Goal: Ask a question

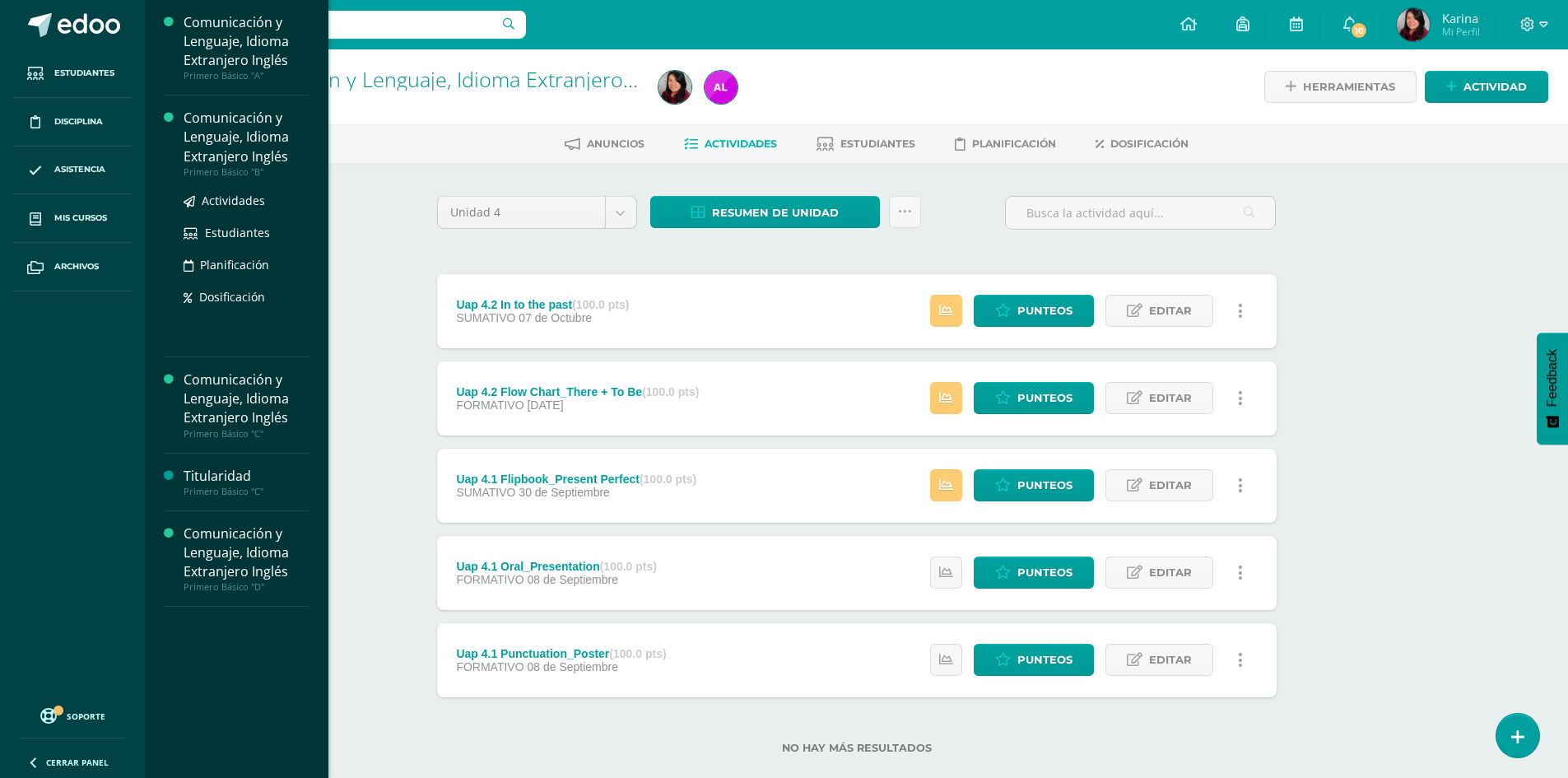
click at [213, 141] on div "Comunicación y Lenguaje, Idioma Extranjero Inglés" at bounding box center [246, 137] width 125 height 57
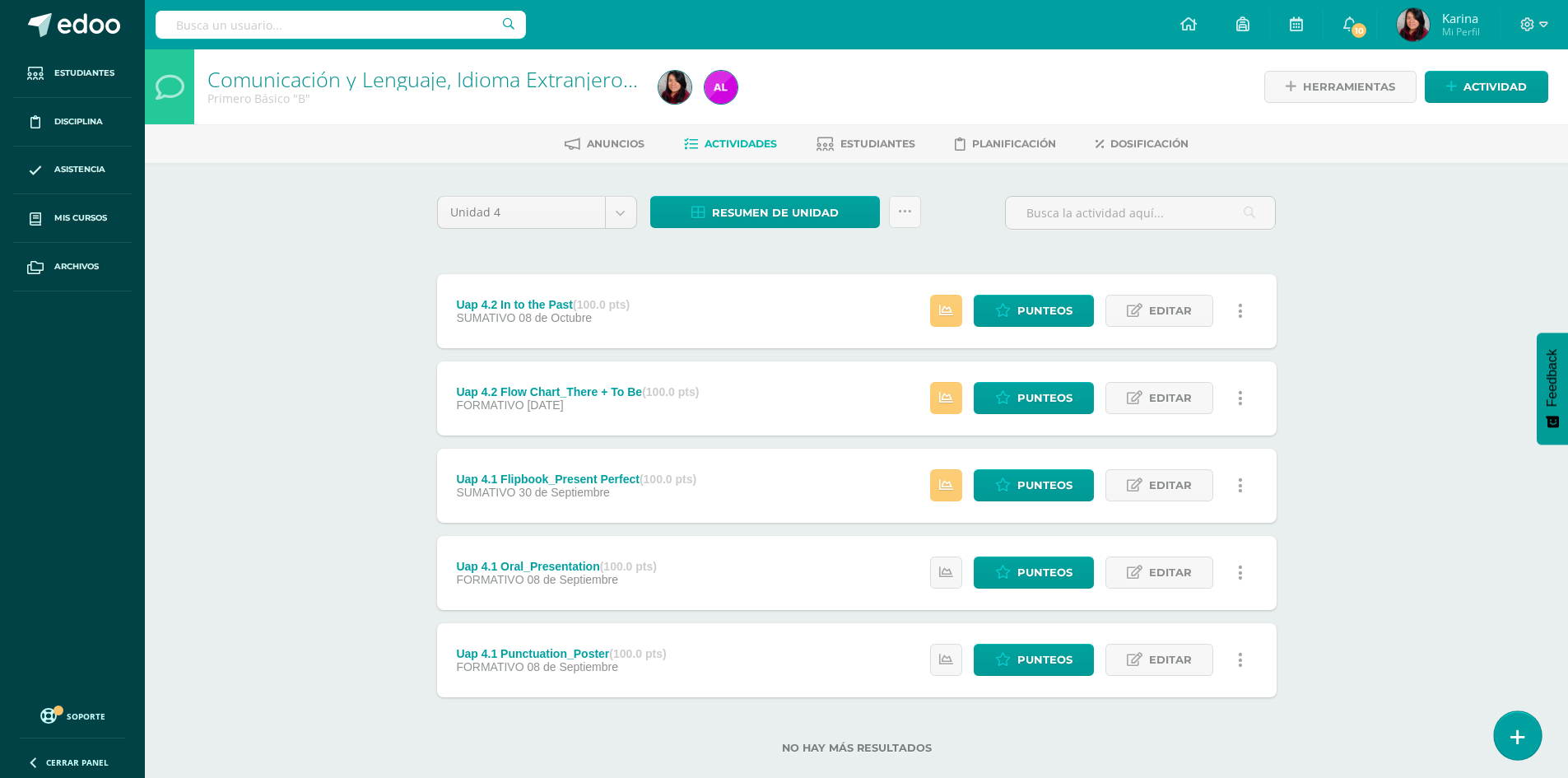
click at [1509, 730] on link at bounding box center [1517, 735] width 47 height 48
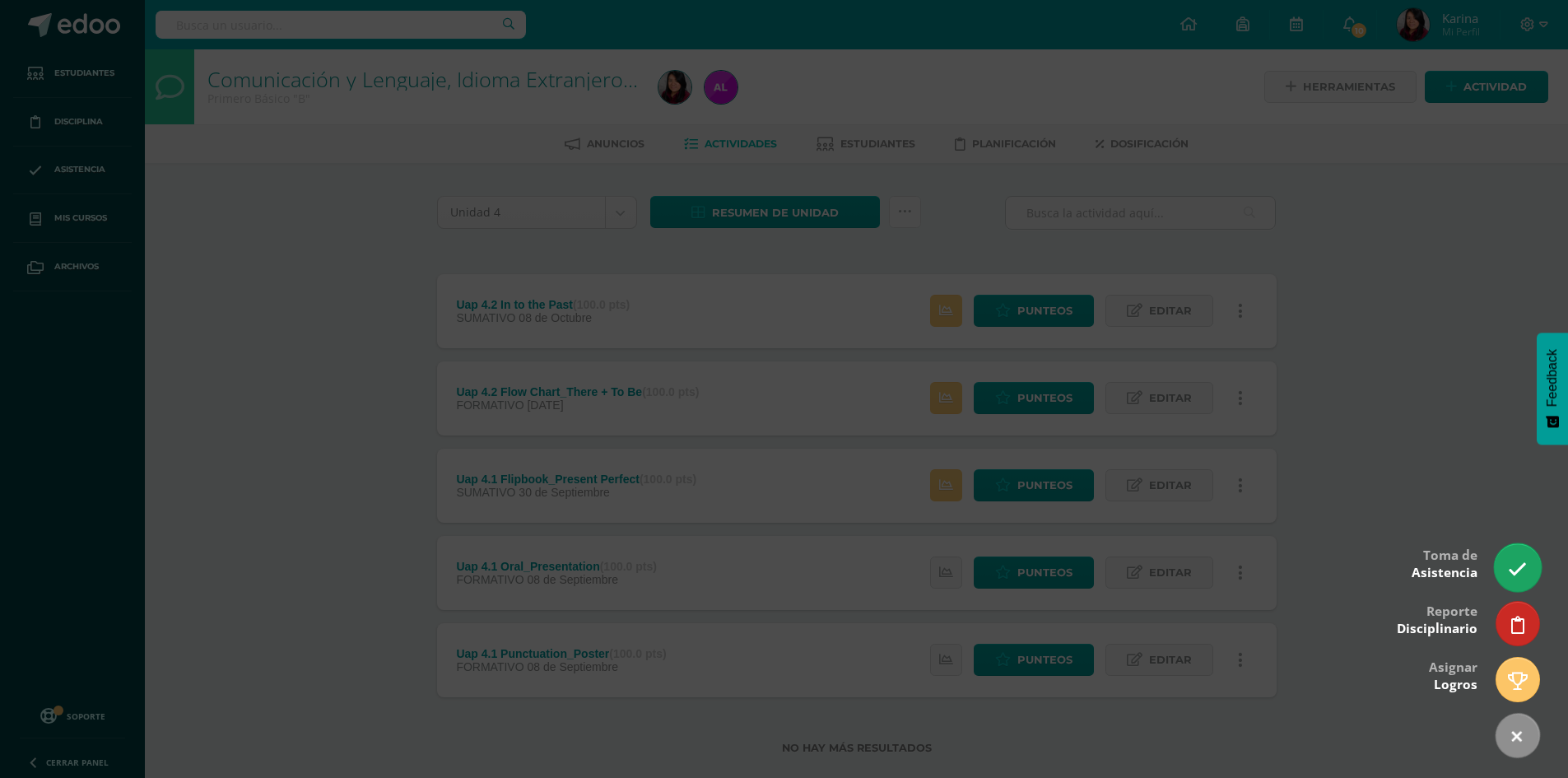
click at [1518, 572] on icon at bounding box center [1517, 569] width 19 height 19
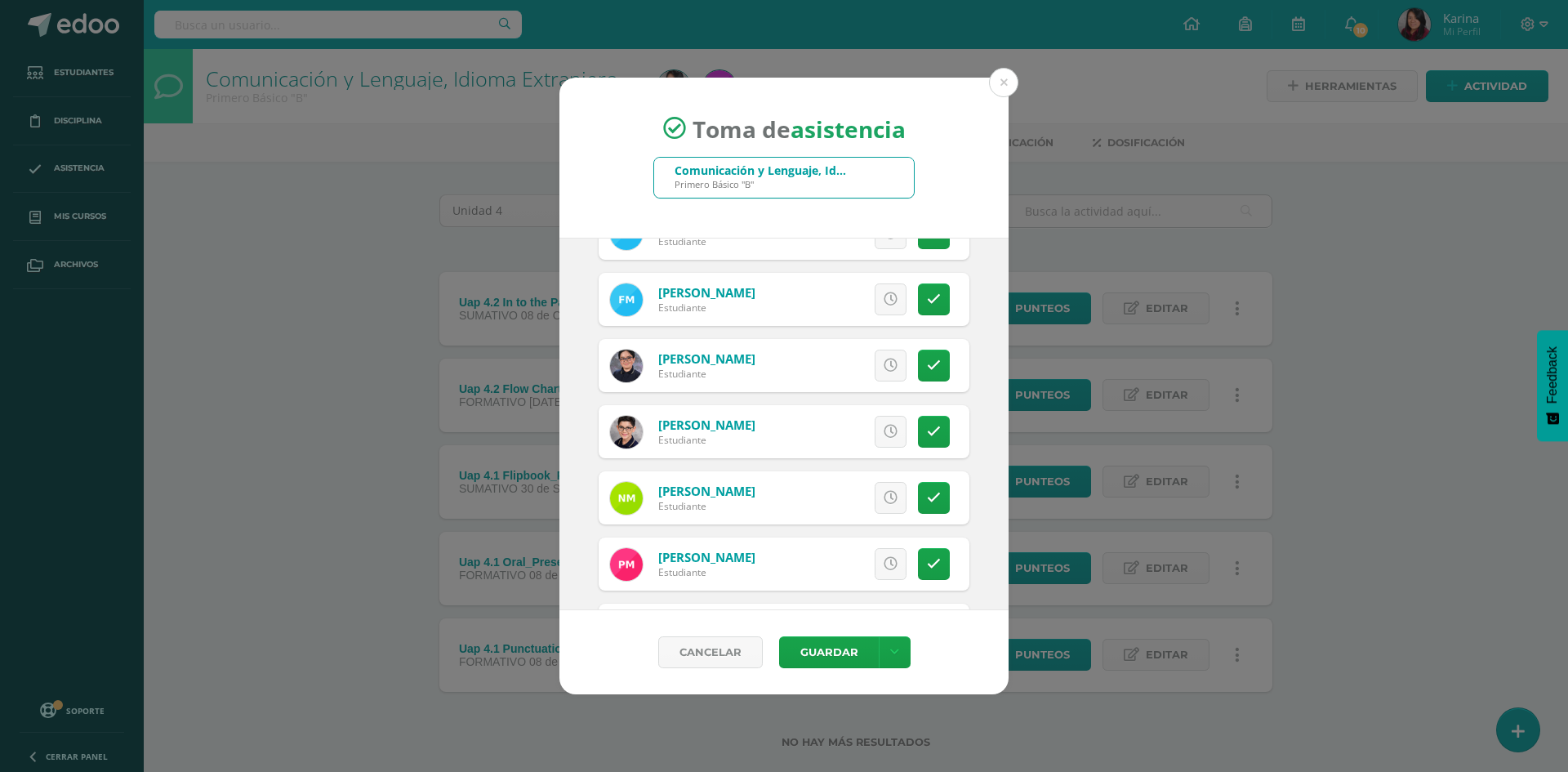
scroll to position [1217, 0]
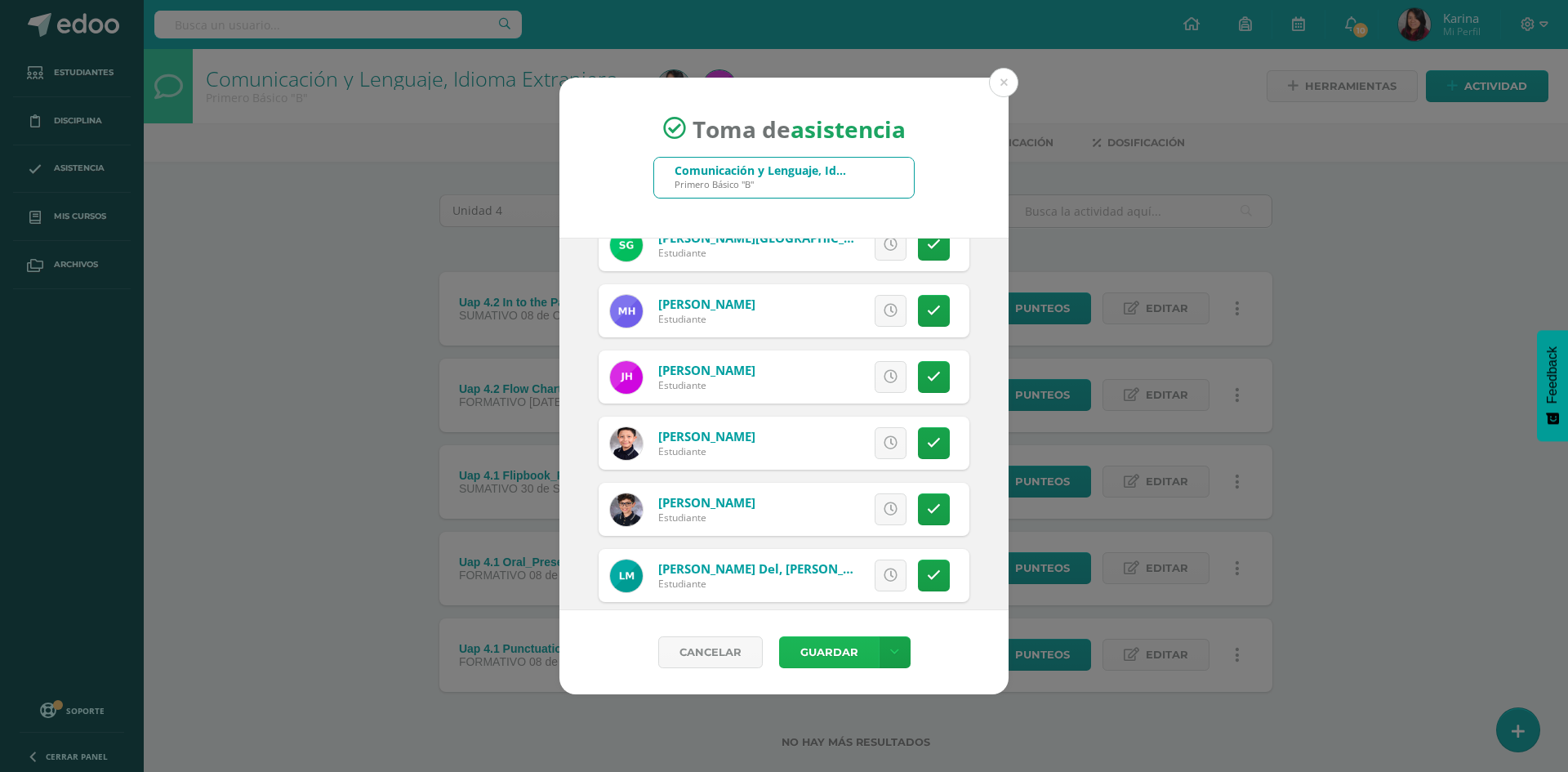
click at [841, 660] on button "Guardar" at bounding box center [829, 651] width 100 height 32
